Goal: Task Accomplishment & Management: Use online tool/utility

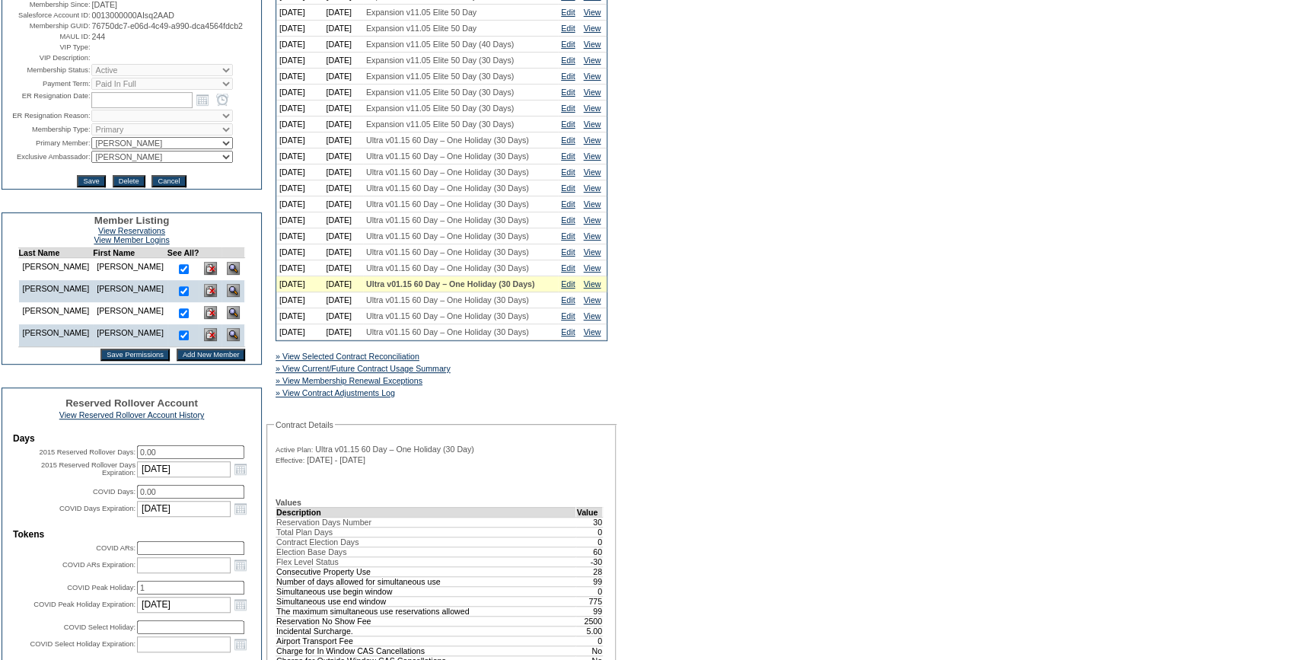
scroll to position [207, 0]
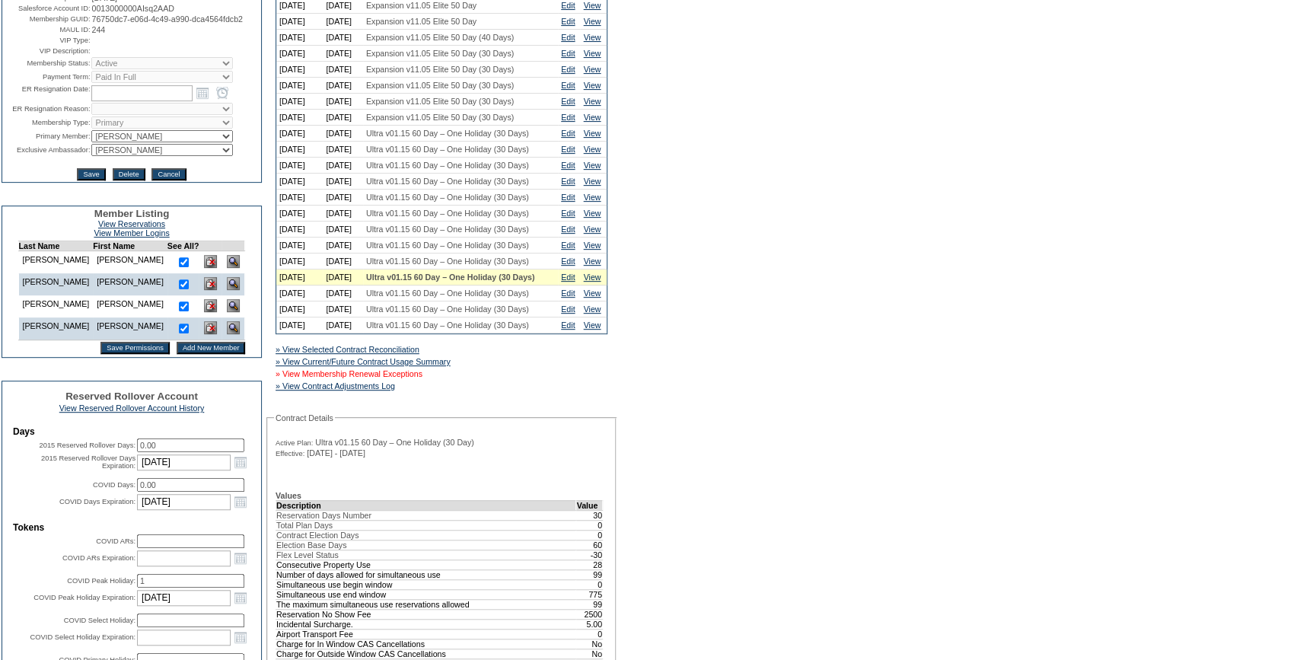
click at [414, 378] on link "» View Membership Renewal Exceptions" at bounding box center [348, 373] width 147 height 9
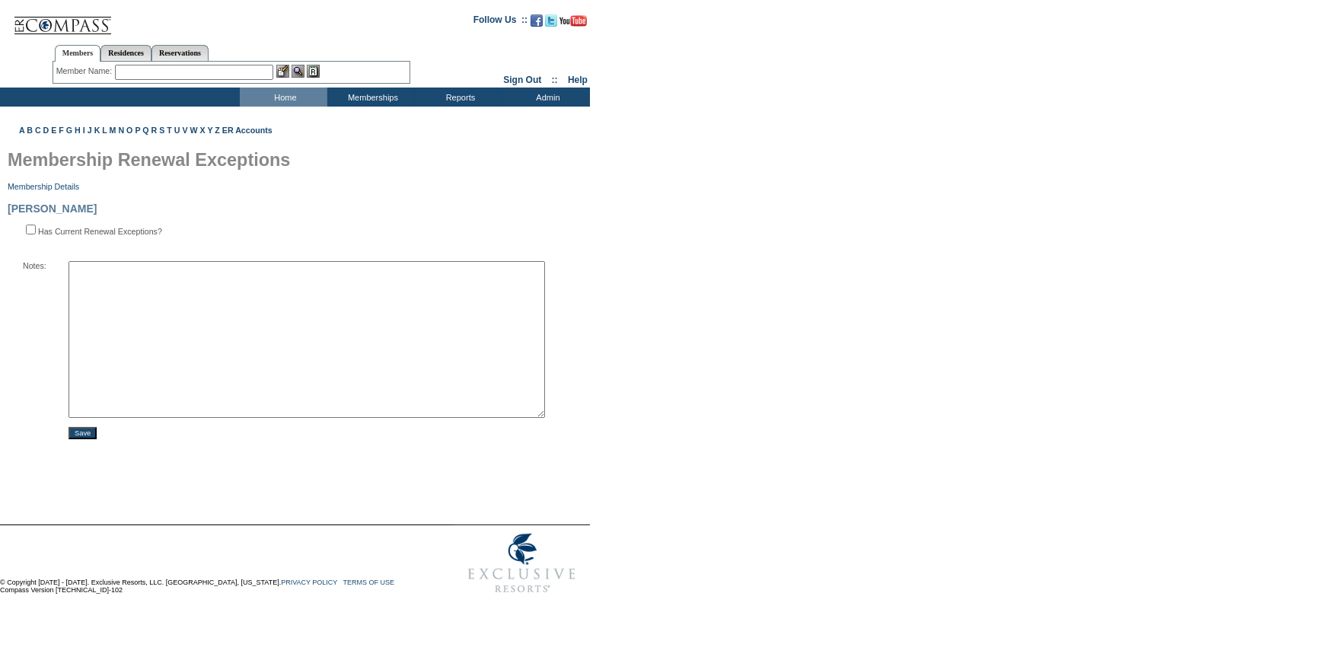
click at [295, 291] on textarea at bounding box center [306, 339] width 476 height 157
type textarea "10/1/2025: (10.2.25 Pete approved 14 nights @ $1385 each. JE"
click at [91, 438] on input "Save" at bounding box center [82, 433] width 28 height 12
